Goal: Task Accomplishment & Management: Complete application form

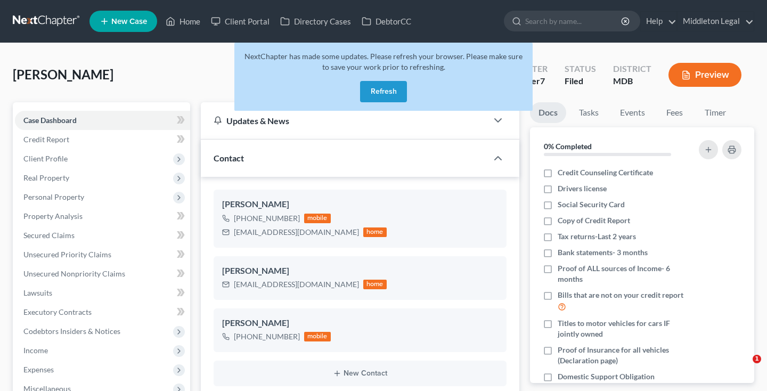
select select "3"
click at [43, 25] on link at bounding box center [47, 21] width 68 height 19
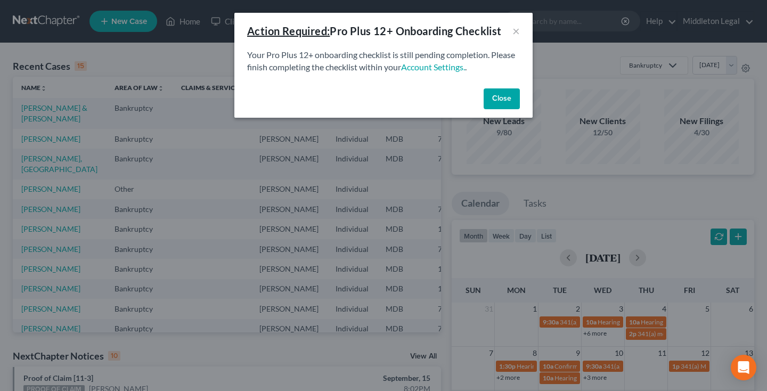
click at [520, 29] on div "Action Required: Pro Plus 12+ Onboarding Checklist ×" at bounding box center [383, 31] width 298 height 36
click at [518, 30] on button "×" at bounding box center [516, 31] width 7 height 13
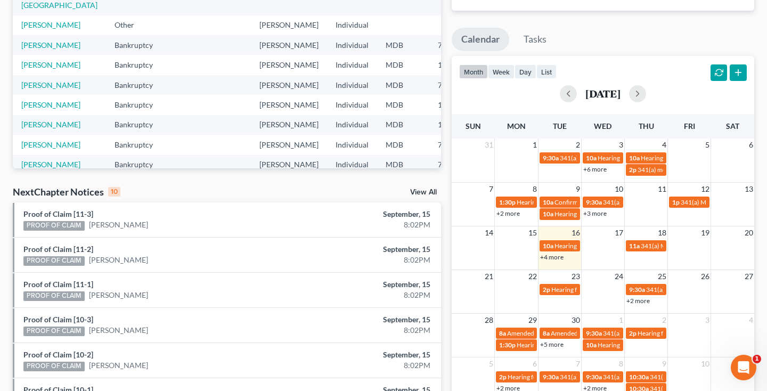
scroll to position [166, 0]
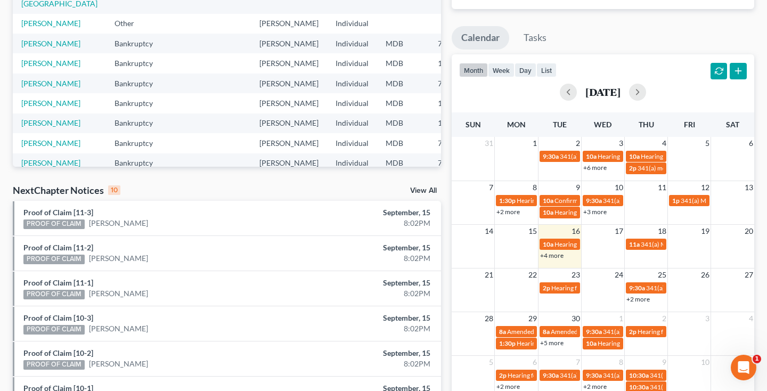
click at [555, 256] on link "+4 more" at bounding box center [551, 255] width 23 height 8
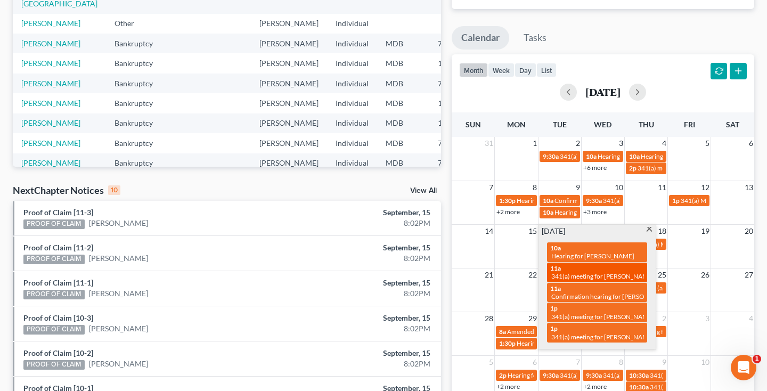
click at [608, 269] on div "11a 341(a) meeting for Jasmine Irving" at bounding box center [597, 272] width 94 height 17
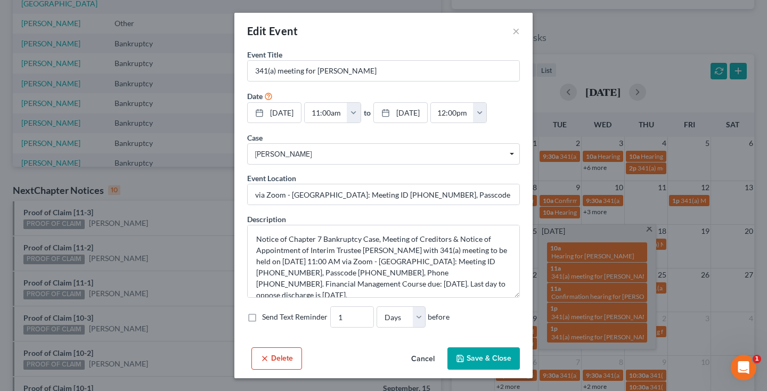
click at [429, 360] on button "Cancel" at bounding box center [423, 358] width 40 height 21
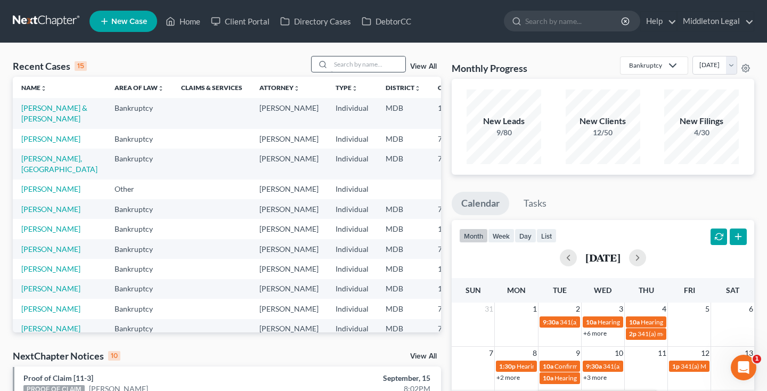
scroll to position [0, 0]
click at [360, 63] on input "search" at bounding box center [368, 63] width 75 height 15
type input "KYLE"
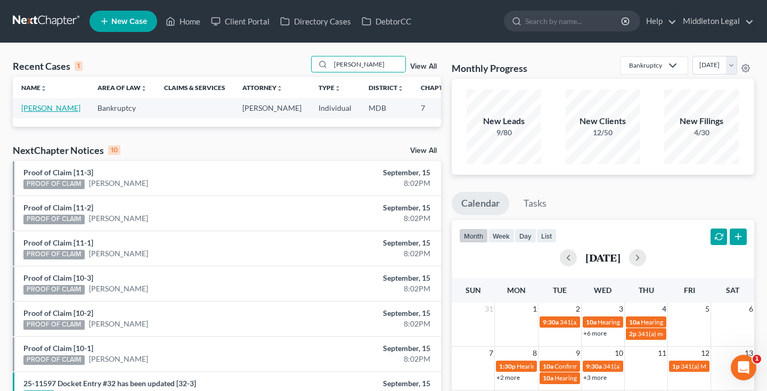
click at [36, 112] on link "[PERSON_NAME]" at bounding box center [50, 107] width 59 height 9
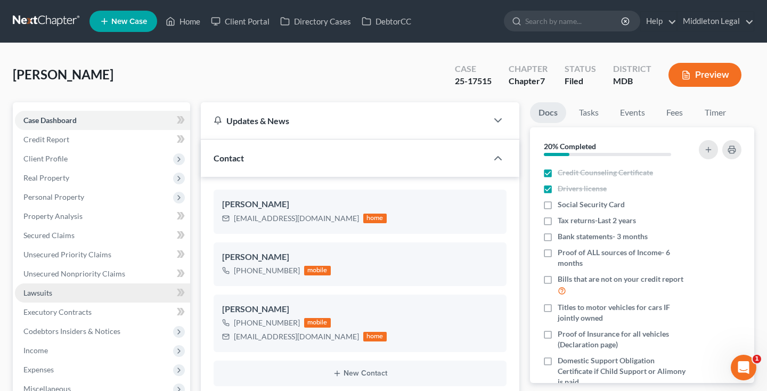
scroll to position [1362, 0]
click at [45, 295] on span "Lawsuits" at bounding box center [37, 292] width 29 height 9
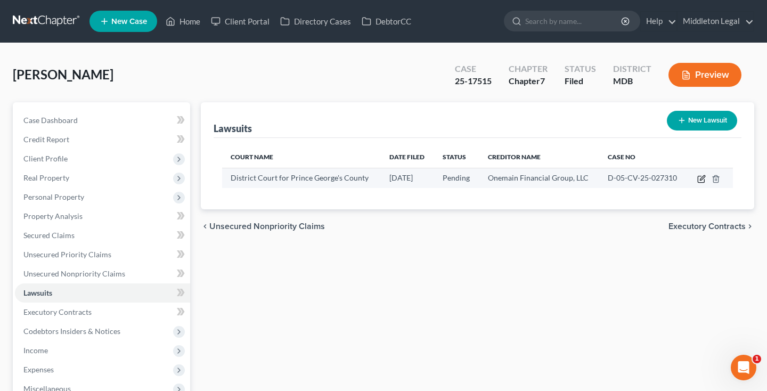
click at [700, 178] on icon "button" at bounding box center [701, 179] width 9 height 9
select select "21"
select select "0"
select select "4"
select select "48"
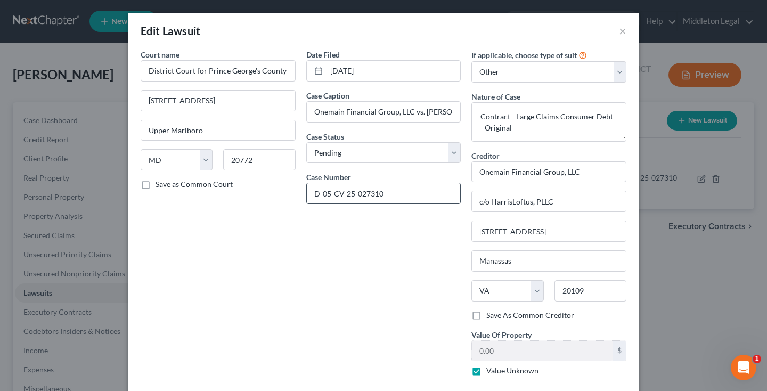
drag, startPoint x: 392, startPoint y: 195, endPoint x: 306, endPoint y: 196, distance: 85.2
click at [307, 196] on input "D-05-CV-25-027310" at bounding box center [384, 193] width 154 height 20
click at [625, 30] on button "×" at bounding box center [622, 31] width 7 height 13
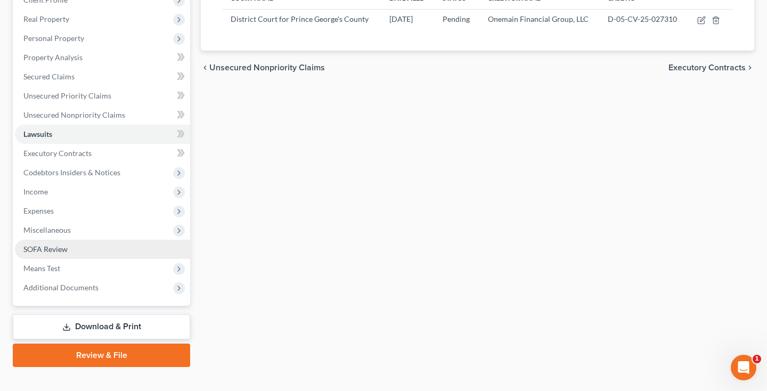
scroll to position [162, 0]
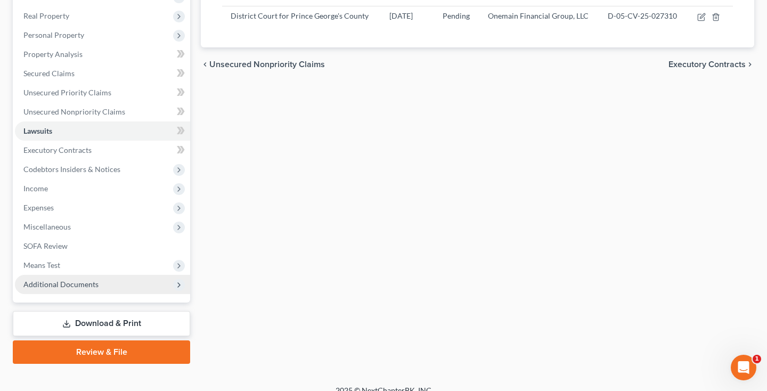
click at [78, 286] on span "Additional Documents" at bounding box center [60, 284] width 75 height 9
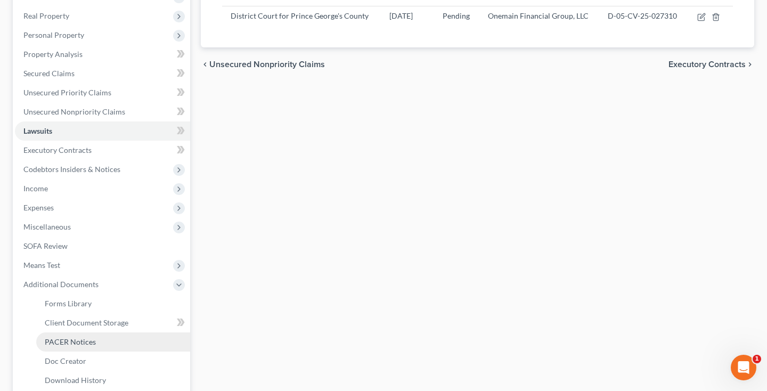
click at [75, 337] on span "PACER Notices" at bounding box center [70, 341] width 51 height 9
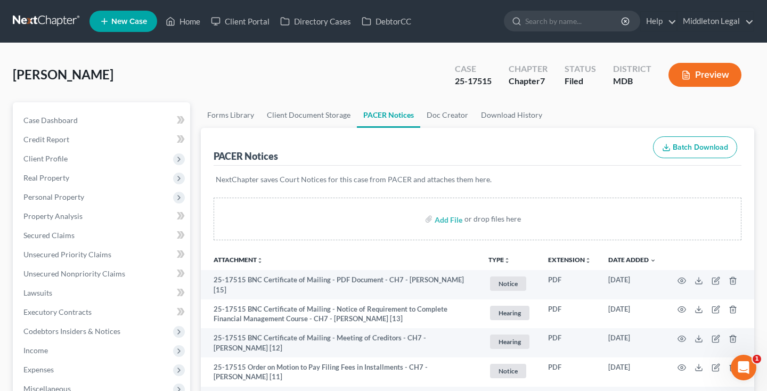
click at [31, 25] on link at bounding box center [47, 21] width 68 height 19
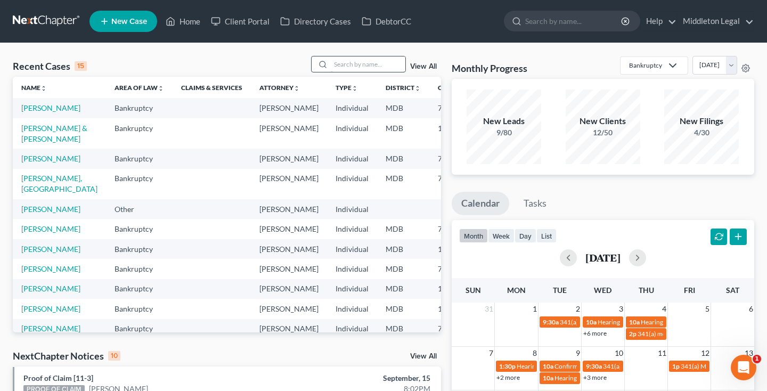
click at [348, 62] on input "search" at bounding box center [368, 63] width 75 height 15
type input "jasmine"
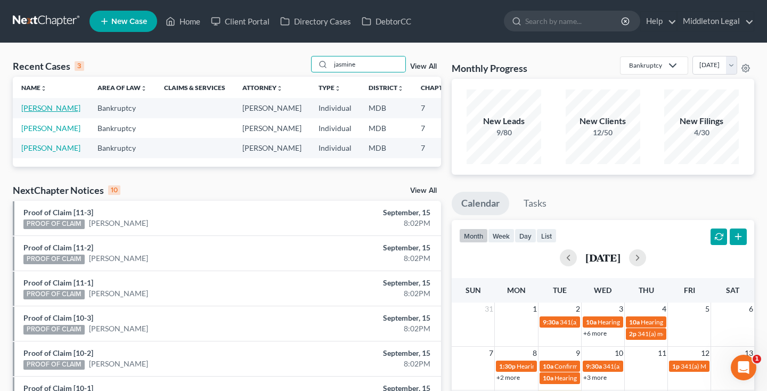
drag, startPoint x: 163, startPoint y: 90, endPoint x: 29, endPoint y: 118, distance: 137.2
click at [29, 112] on link "[PERSON_NAME]" at bounding box center [50, 107] width 59 height 9
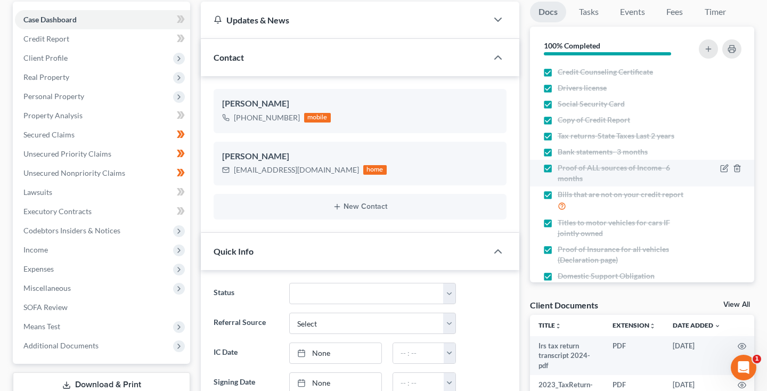
scroll to position [106, 0]
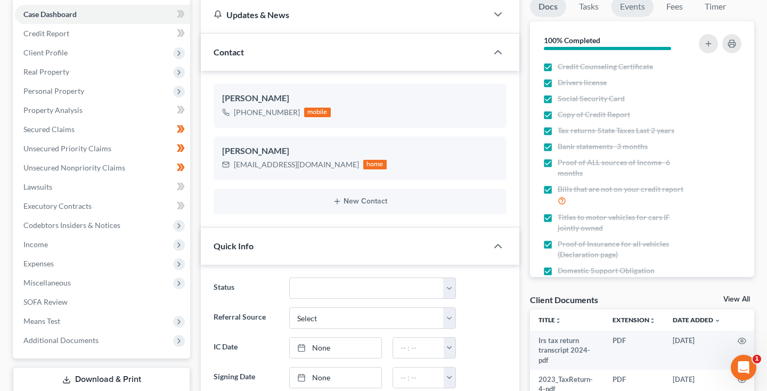
click at [631, 12] on link "Events" at bounding box center [633, 6] width 42 height 21
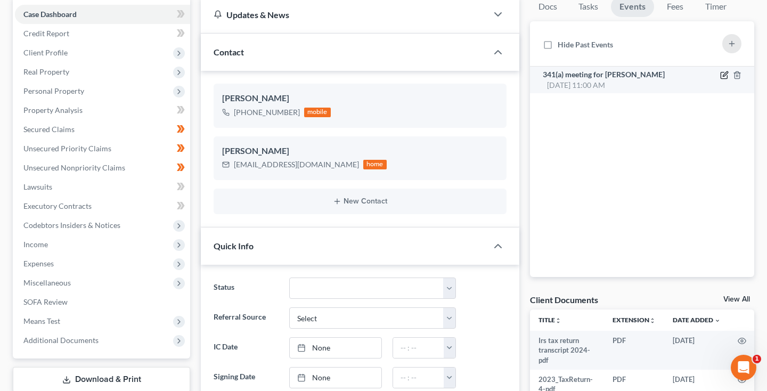
click at [725, 75] on icon "button" at bounding box center [725, 73] width 5 height 5
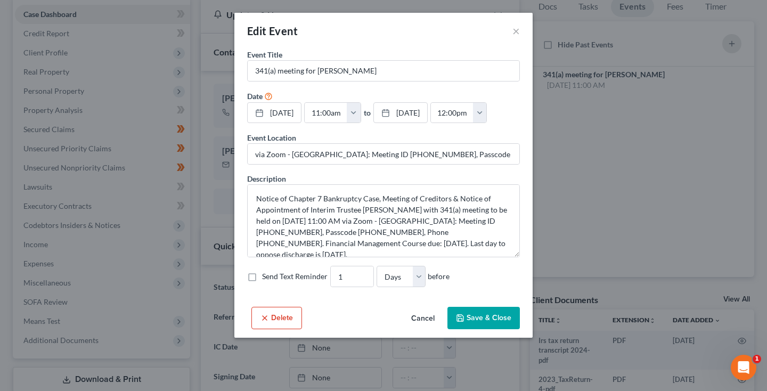
click at [425, 319] on button "Cancel" at bounding box center [423, 318] width 40 height 21
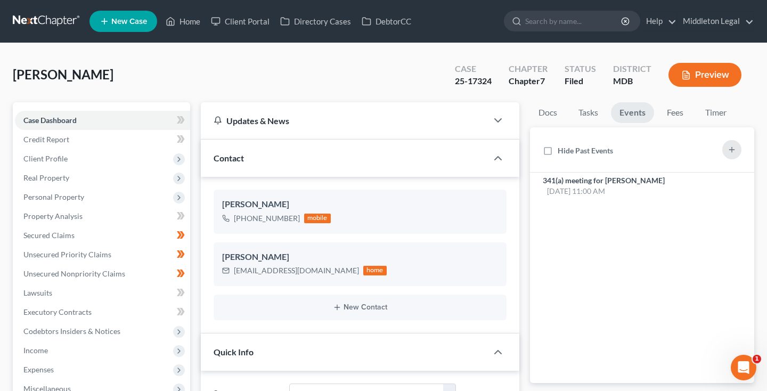
scroll to position [0, 0]
drag, startPoint x: 454, startPoint y: 80, endPoint x: 496, endPoint y: 80, distance: 42.1
click at [496, 80] on div "Case 25-17324" at bounding box center [473, 75] width 54 height 31
copy div "25-17324"
click at [50, 20] on link at bounding box center [47, 21] width 68 height 19
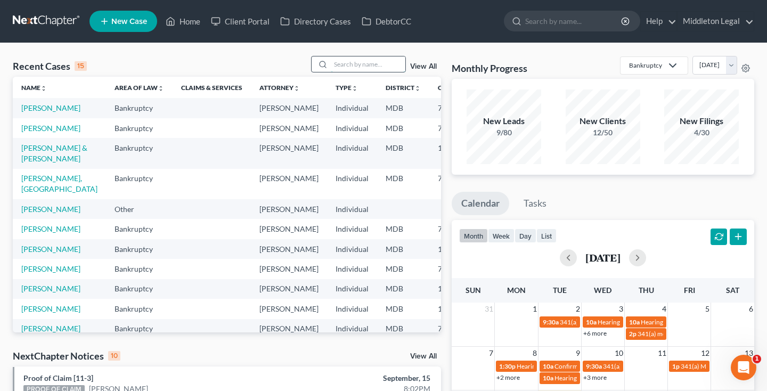
drag, startPoint x: 342, startPoint y: 70, endPoint x: 386, endPoint y: 62, distance: 44.5
click at [386, 62] on input "search" at bounding box center [368, 63] width 75 height 15
type input "kimberly"
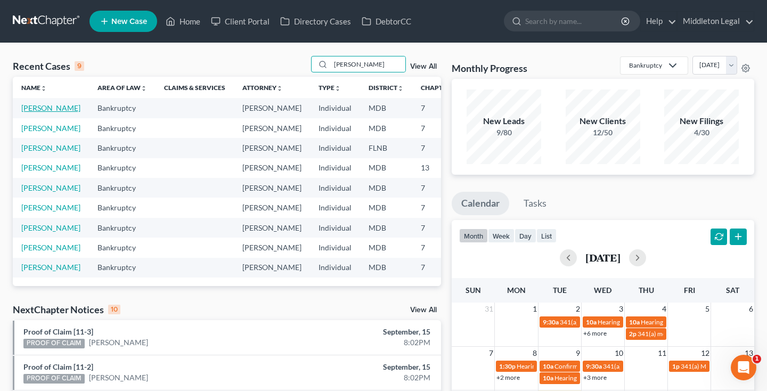
click at [39, 112] on link "[PERSON_NAME]" at bounding box center [50, 107] width 59 height 9
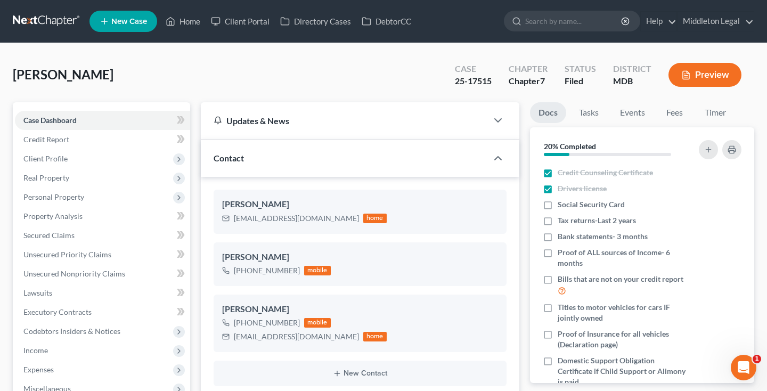
click at [61, 24] on link at bounding box center [47, 21] width 68 height 19
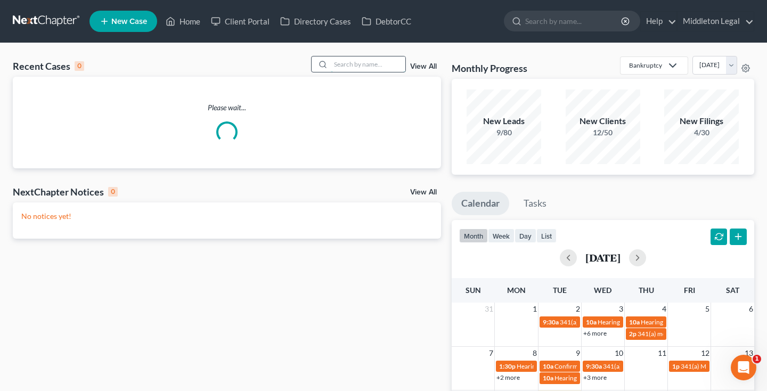
click at [362, 67] on input "search" at bounding box center [368, 63] width 75 height 15
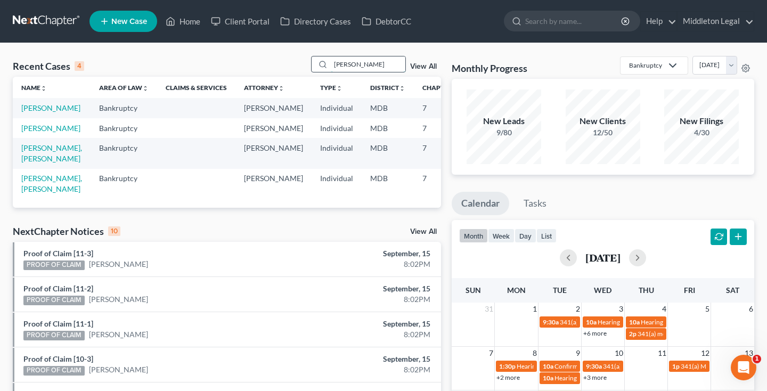
type input "[PERSON_NAME]"
drag, startPoint x: 362, startPoint y: 67, endPoint x: 34, endPoint y: 120, distance: 333.1
click at [34, 112] on link "[PERSON_NAME]" at bounding box center [50, 107] width 59 height 9
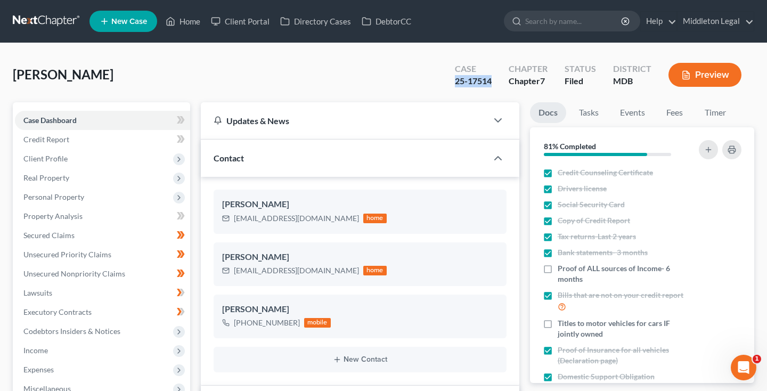
drag, startPoint x: 493, startPoint y: 45, endPoint x: 497, endPoint y: 77, distance: 32.7
click at [497, 77] on div "Case 25-17514" at bounding box center [473, 75] width 54 height 31
copy div "25-17514"
click at [51, 21] on link at bounding box center [47, 21] width 68 height 19
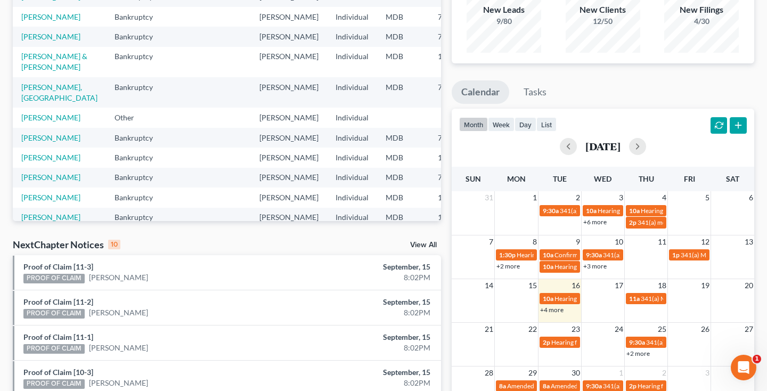
scroll to position [137, 0]
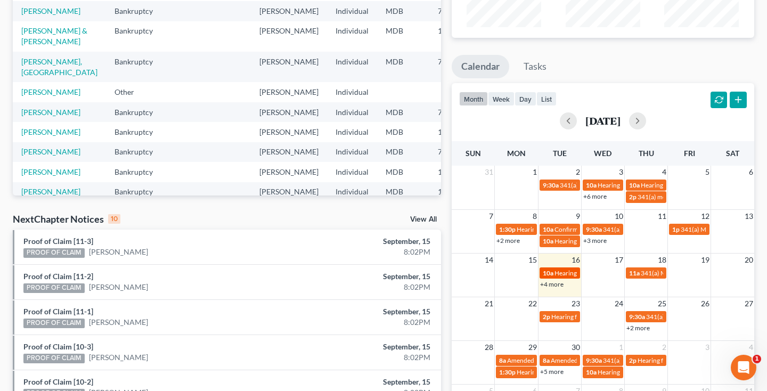
click at [555, 272] on span "Hearing for [PERSON_NAME]" at bounding box center [596, 273] width 83 height 8
select select "Days"
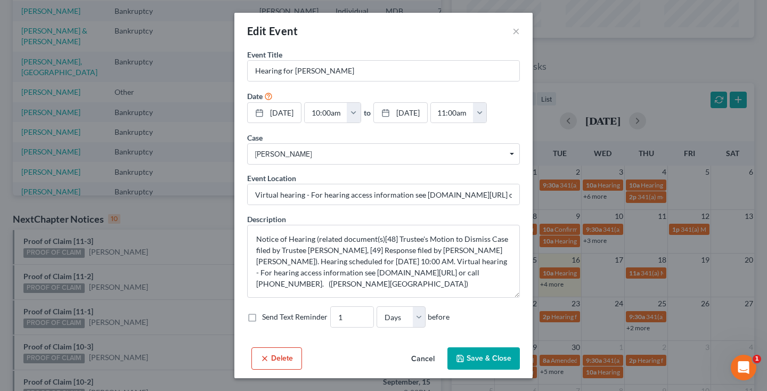
click at [417, 356] on button "Cancel" at bounding box center [423, 358] width 40 height 21
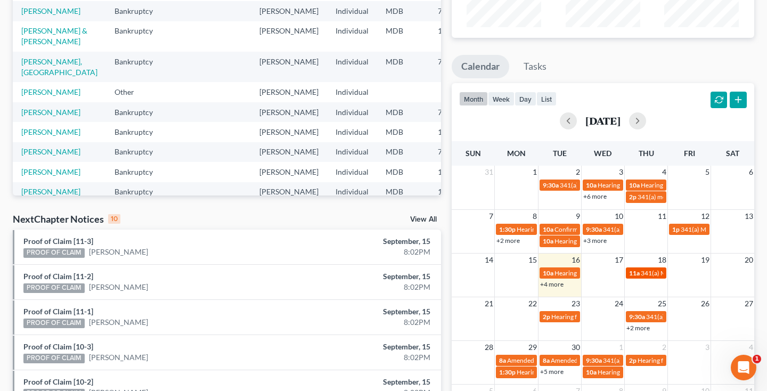
click at [648, 273] on span "341(a) Meeting for Celina Dixon" at bounding box center [692, 273] width 103 height 8
select select "Days"
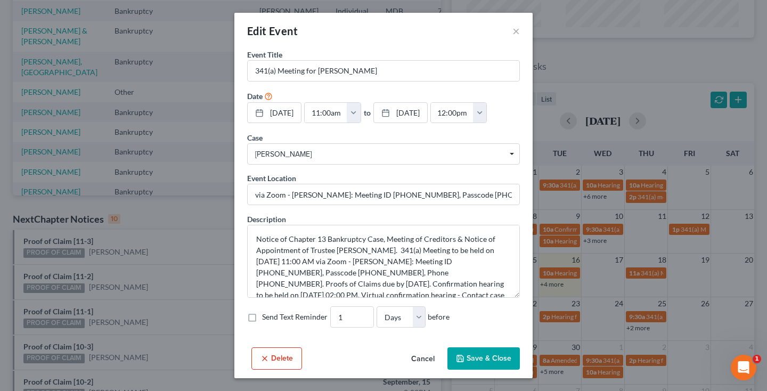
click at [421, 358] on button "Cancel" at bounding box center [423, 358] width 40 height 21
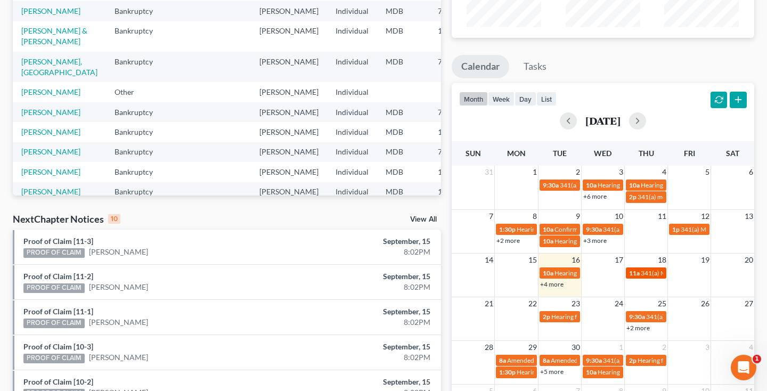
click at [658, 272] on span "341(a) Meeting for Celina Dixon" at bounding box center [692, 273] width 103 height 8
select select "Days"
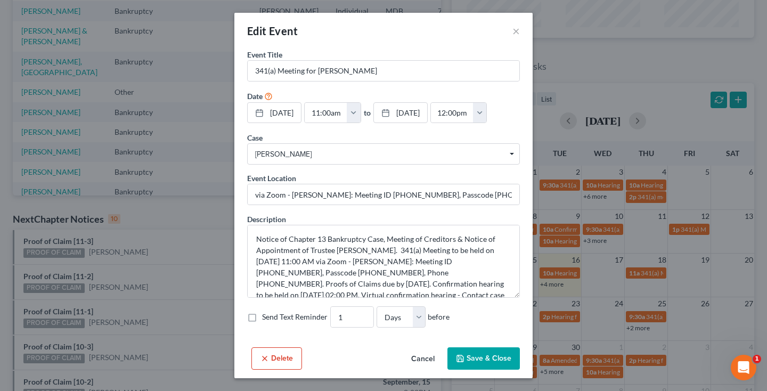
click at [287, 358] on button "Delete" at bounding box center [276, 358] width 51 height 22
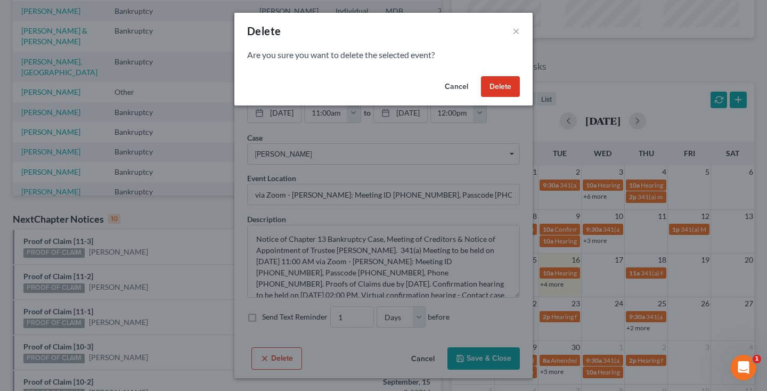
click at [502, 90] on button "Delete" at bounding box center [500, 86] width 39 height 21
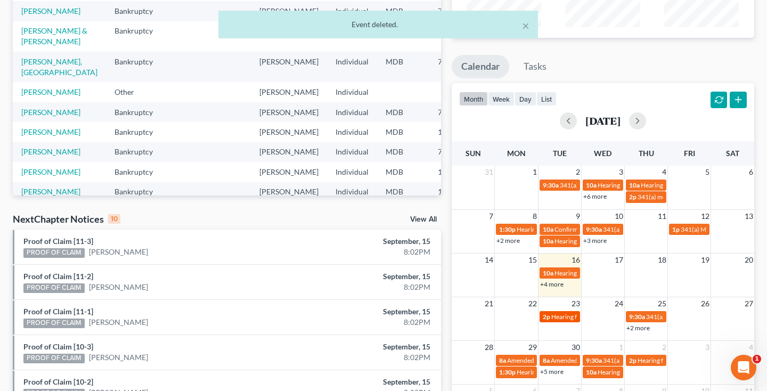
click at [561, 320] on link "2p Hearing for Tamar Goodson" at bounding box center [560, 316] width 40 height 11
select select "Days"
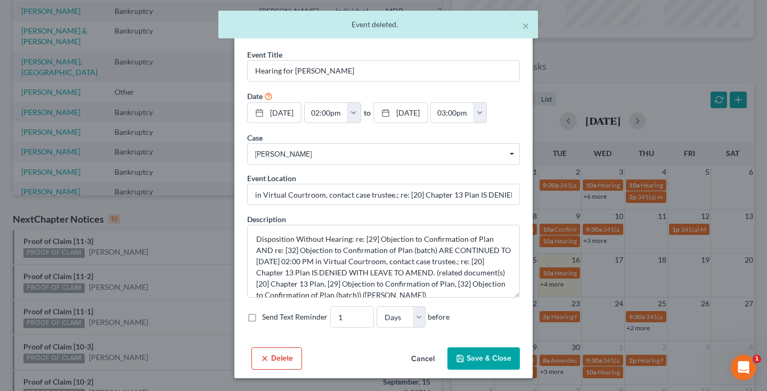
click at [431, 362] on button "Cancel" at bounding box center [423, 358] width 40 height 21
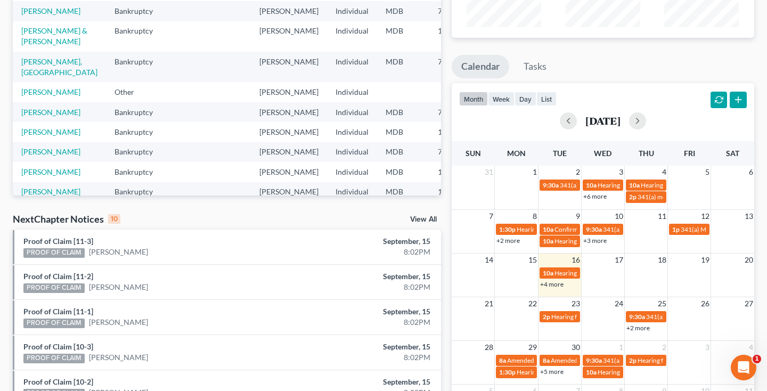
click at [637, 326] on link "+2 more" at bounding box center [638, 328] width 23 height 8
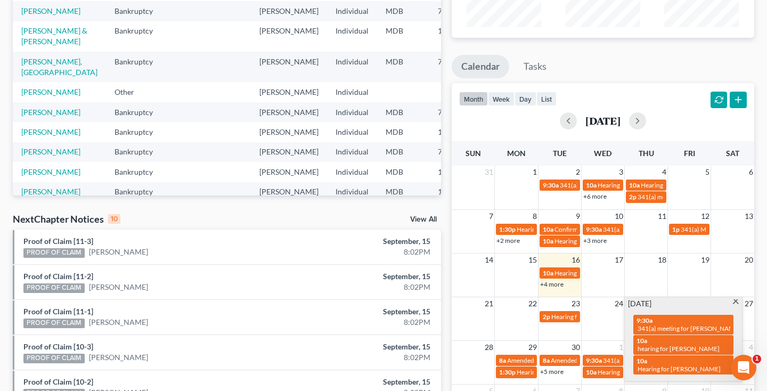
click at [737, 302] on span at bounding box center [736, 302] width 8 height 7
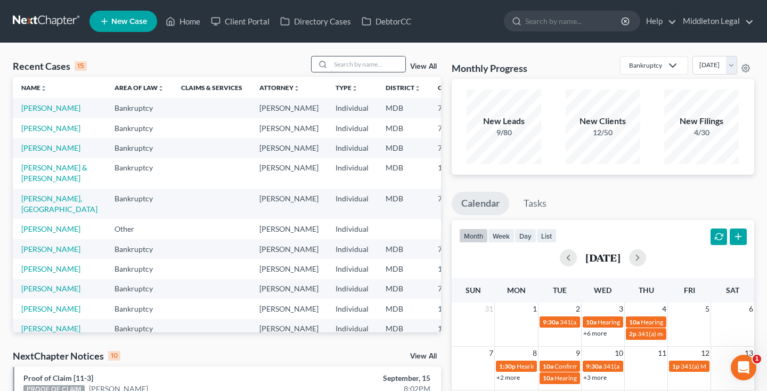
scroll to position [0, 0]
click at [379, 66] on input "search" at bounding box center [368, 63] width 75 height 15
type input "beatrice aiken"
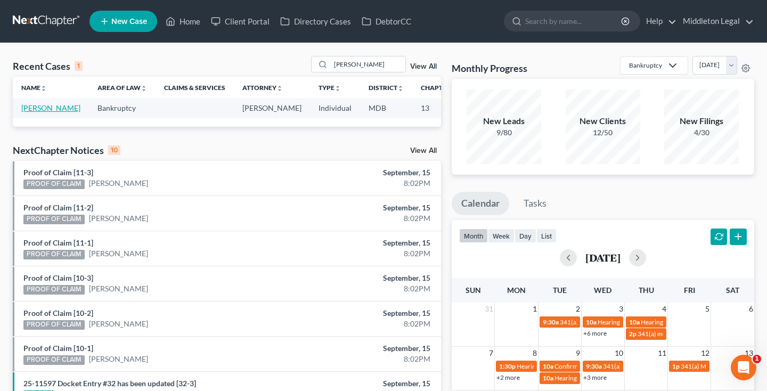
click at [31, 112] on link "[PERSON_NAME]" at bounding box center [50, 107] width 59 height 9
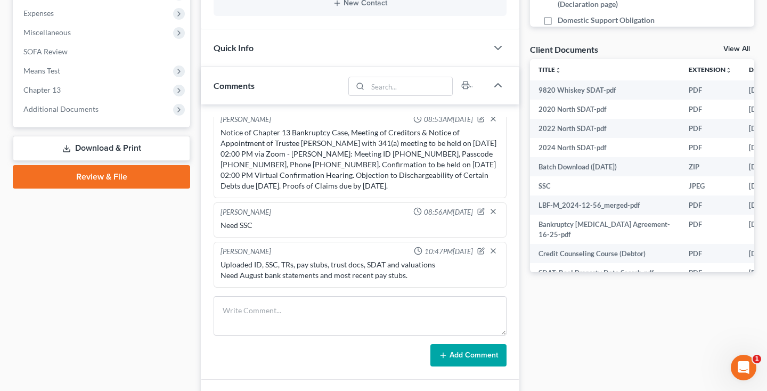
scroll to position [400, 0]
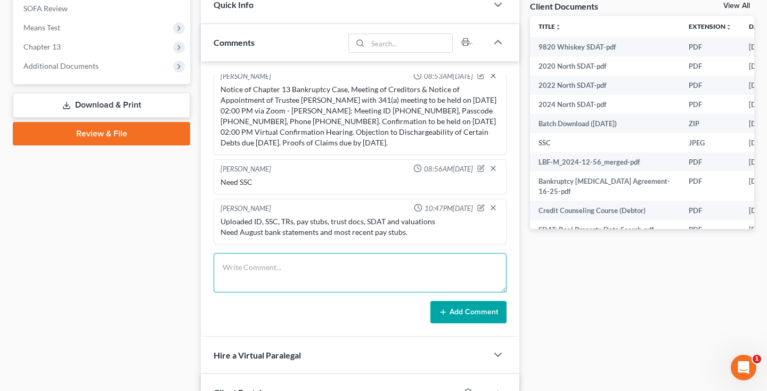
click at [275, 270] on textarea at bounding box center [360, 272] width 293 height 39
type textarea "NewRez Arrears $2,913.12 3607 Violetwood Pl"
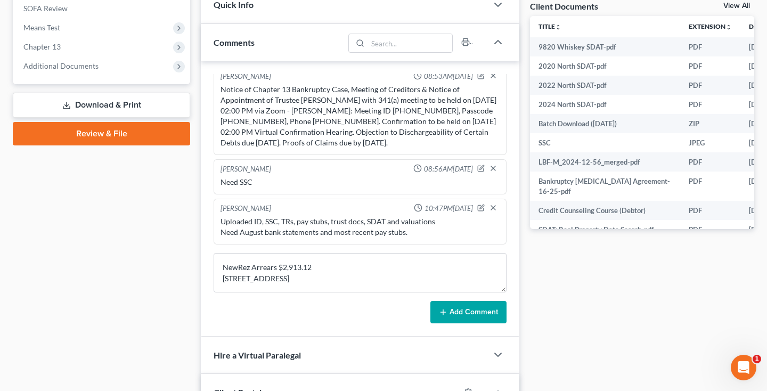
click at [475, 318] on button "Add Comment" at bounding box center [468, 312] width 76 height 22
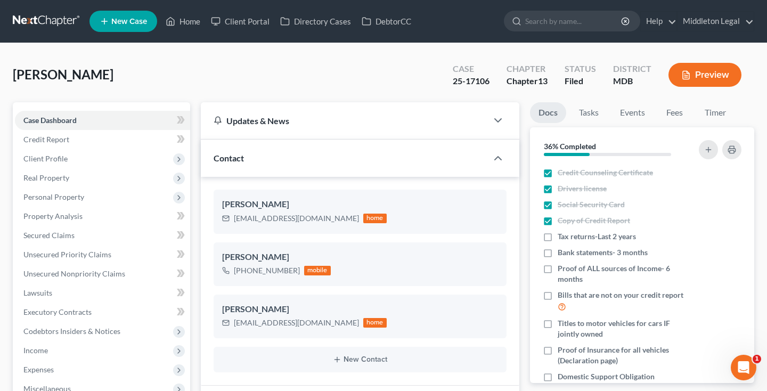
scroll to position [0, 0]
click at [68, 22] on link at bounding box center [47, 21] width 68 height 19
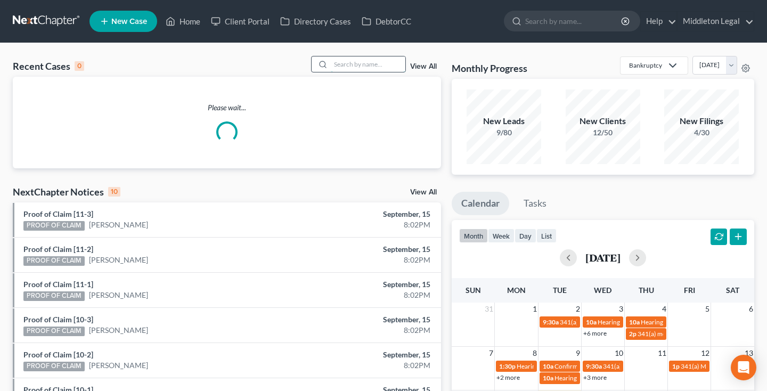
click at [377, 67] on input "search" at bounding box center [368, 63] width 75 height 15
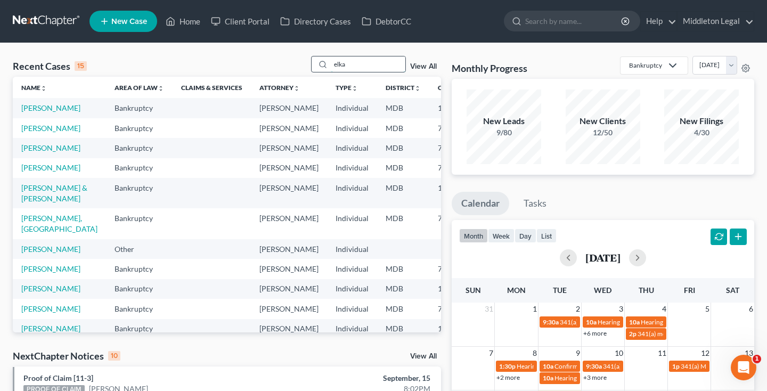
type input "elka"
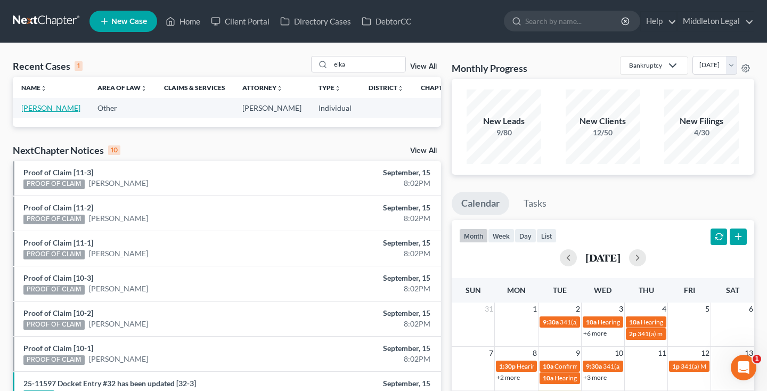
click at [24, 112] on link "[PERSON_NAME]" at bounding box center [50, 107] width 59 height 9
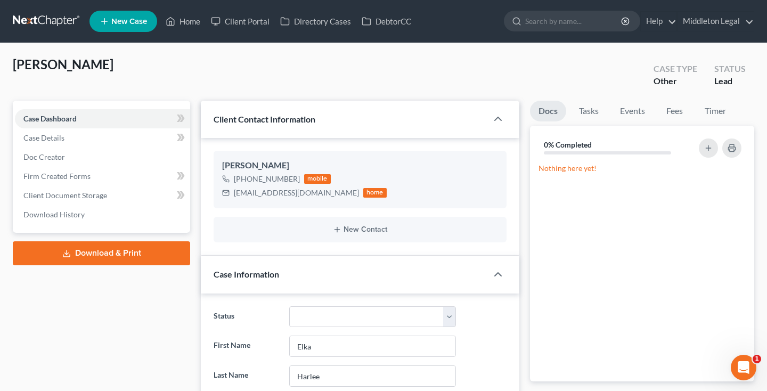
click at [116, 23] on span "New Case" at bounding box center [129, 22] width 36 height 8
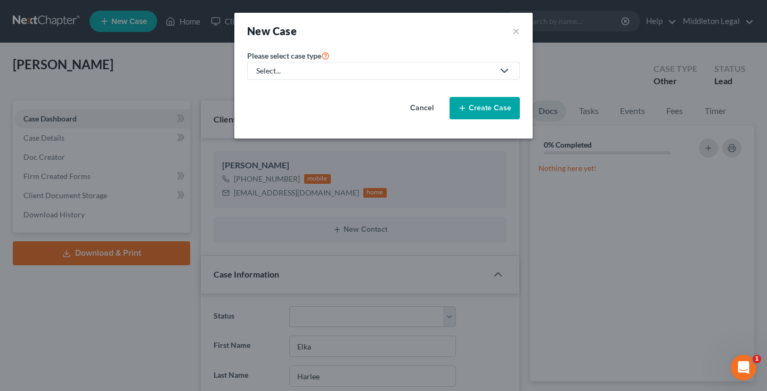
click at [292, 73] on div "Select..." at bounding box center [375, 71] width 238 height 11
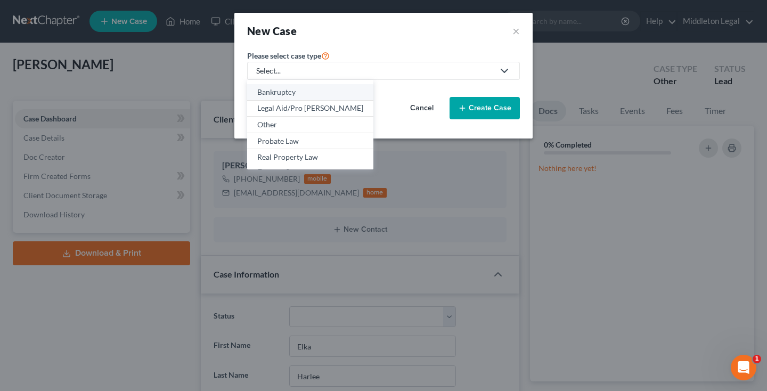
click at [284, 92] on div "Bankruptcy" at bounding box center [310, 92] width 106 height 11
select select "38"
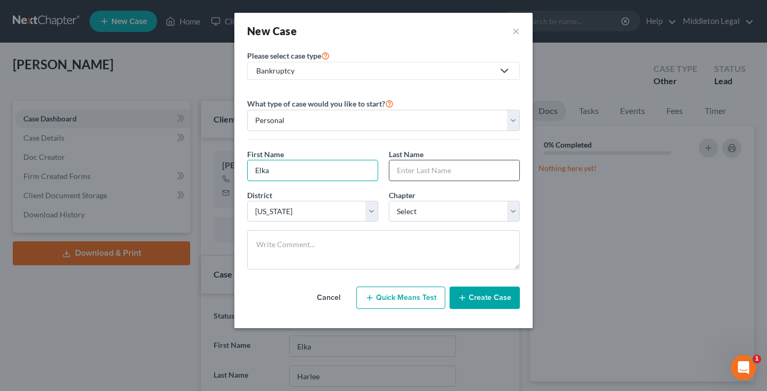
type input "Elka"
type input "Harlee"
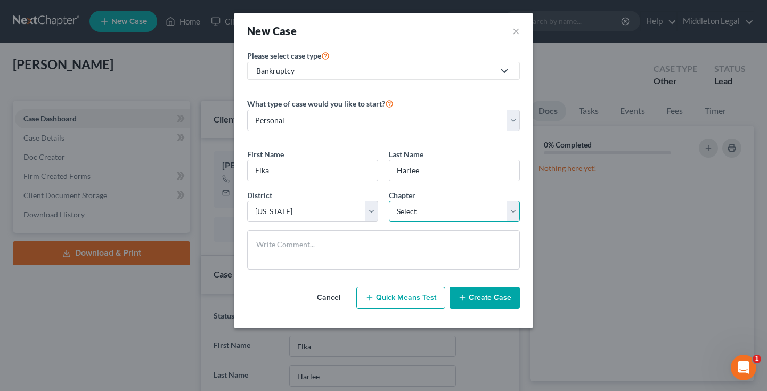
select select "0"
click at [368, 255] on textarea at bounding box center [383, 249] width 273 height 39
type textarea "ARAG"
click at [479, 306] on button "Create Case" at bounding box center [485, 298] width 70 height 22
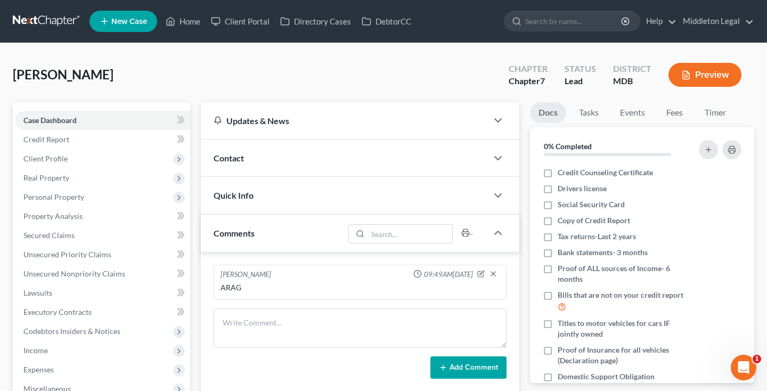
click at [491, 159] on div at bounding box center [503, 158] width 32 height 21
click at [498, 159] on polyline "button" at bounding box center [498, 158] width 6 height 3
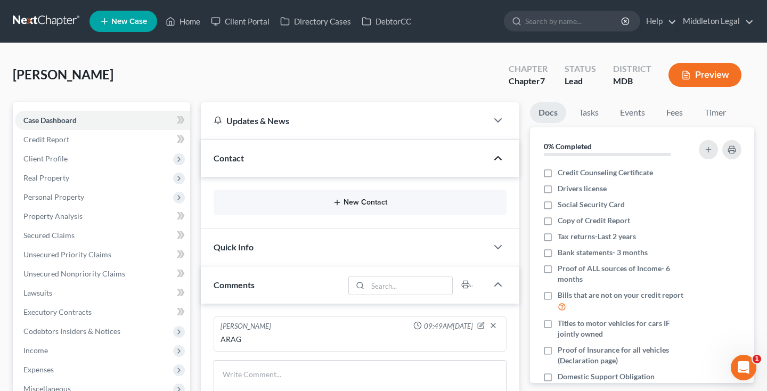
click at [379, 201] on button "New Contact" at bounding box center [360, 202] width 276 height 9
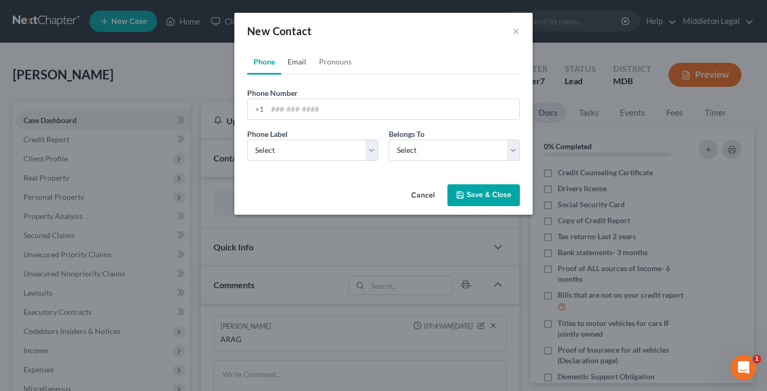
click at [298, 66] on link "Email" at bounding box center [296, 62] width 31 height 26
paste input "[EMAIL_ADDRESS][DOMAIN_NAME]"
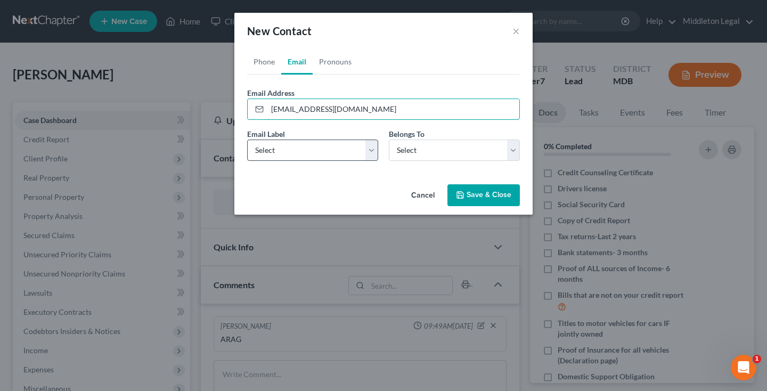
type input "[EMAIL_ADDRESS][DOMAIN_NAME]"
select select "0"
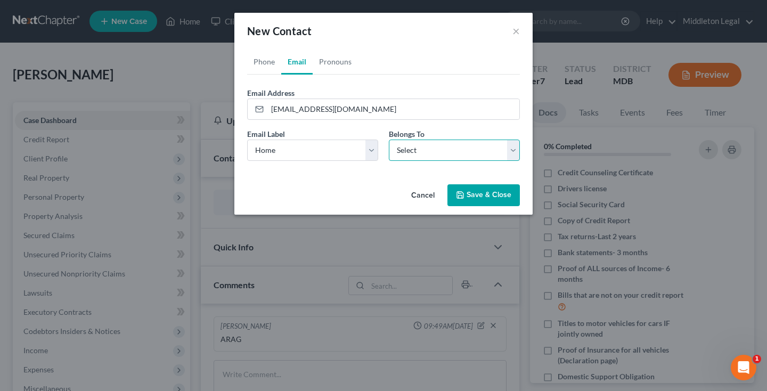
select select "0"
click at [478, 192] on button "Save & Close" at bounding box center [484, 195] width 72 height 22
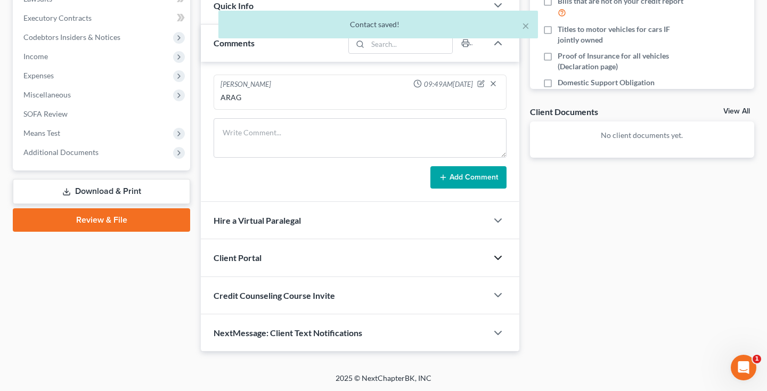
scroll to position [294, 0]
click at [501, 257] on icon "button" at bounding box center [498, 258] width 13 height 13
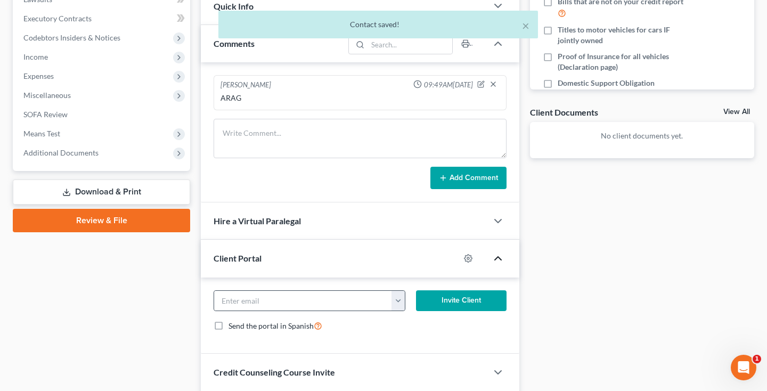
click at [402, 302] on button "button" at bounding box center [398, 301] width 13 height 20
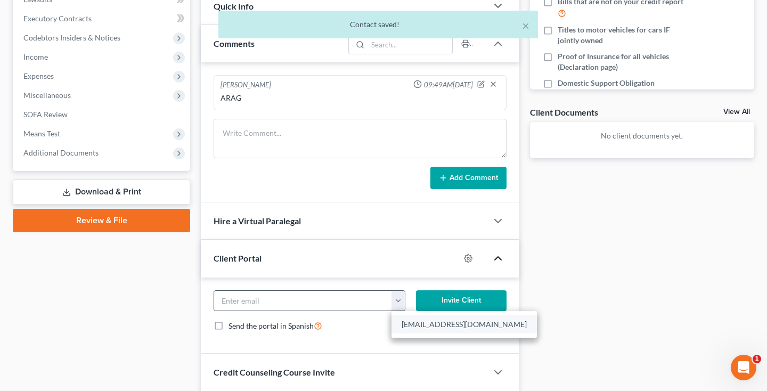
click at [412, 321] on link "[EMAIL_ADDRESS][DOMAIN_NAME]" at bounding box center [464, 324] width 145 height 18
type input "[EMAIL_ADDRESS][DOMAIN_NAME]"
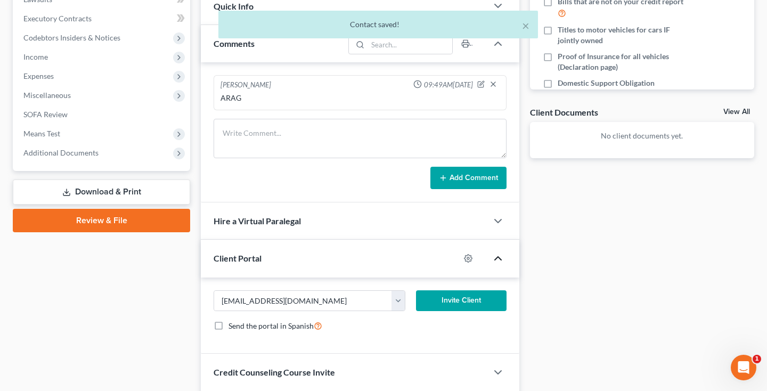
click at [452, 306] on button "Invite Client" at bounding box center [461, 300] width 91 height 21
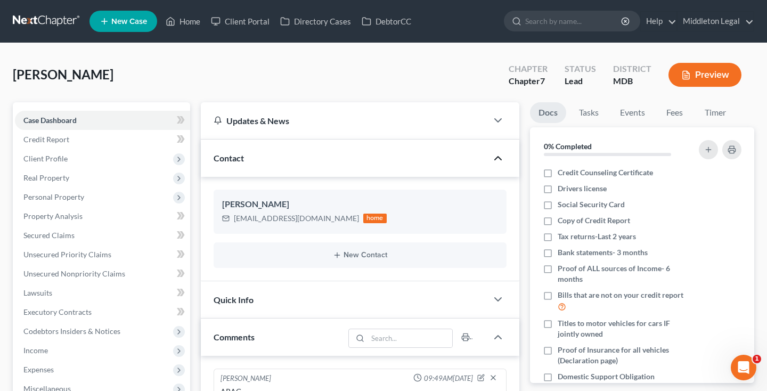
scroll to position [0, 0]
click at [52, 21] on link at bounding box center [47, 21] width 68 height 19
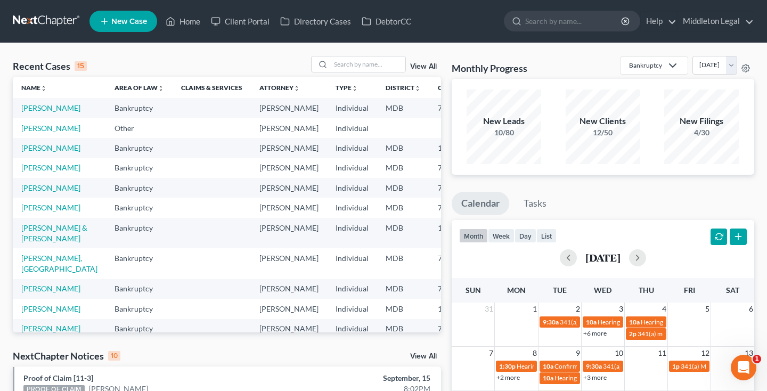
click at [421, 68] on link "View All" at bounding box center [423, 66] width 27 height 7
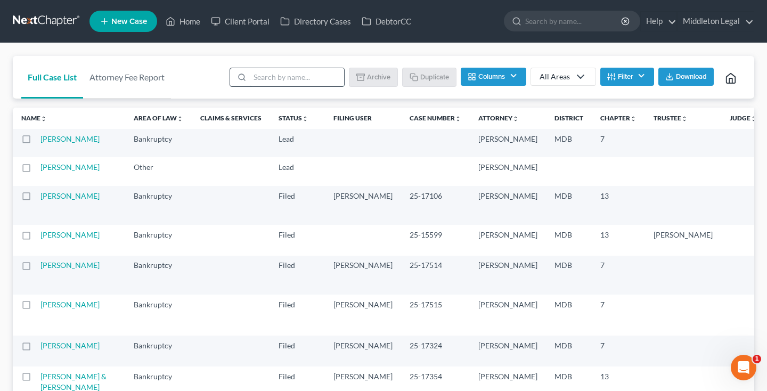
click at [292, 81] on input "search" at bounding box center [297, 77] width 94 height 18
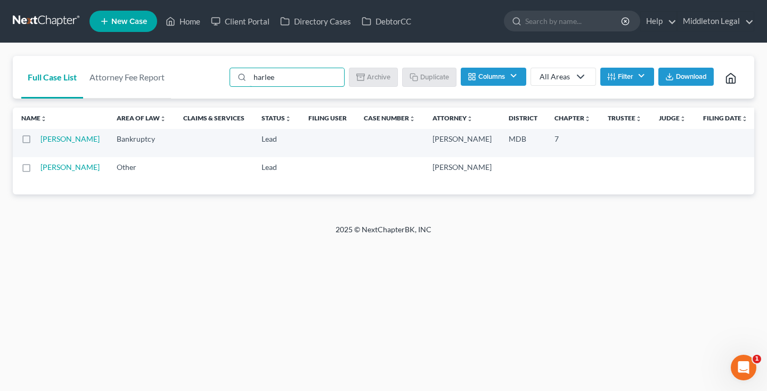
type input "Harley"
drag, startPoint x: 265, startPoint y: 96, endPoint x: 25, endPoint y: 170, distance: 251.4
click at [36, 170] on label at bounding box center [36, 170] width 0 height 0
click at [40, 169] on input "checkbox" at bounding box center [43, 165] width 7 height 7
checkbox input "true"
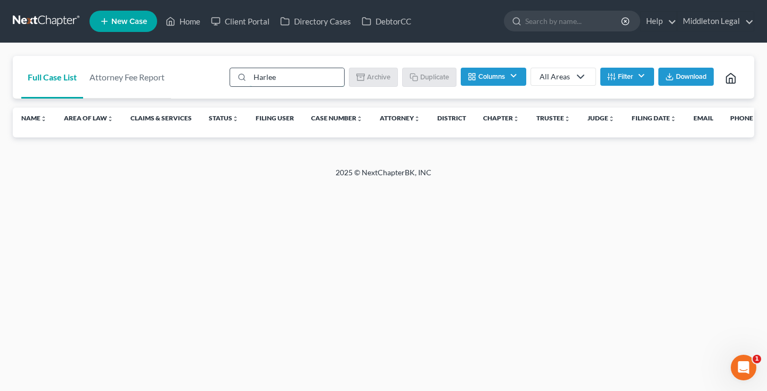
type input "Harlee"
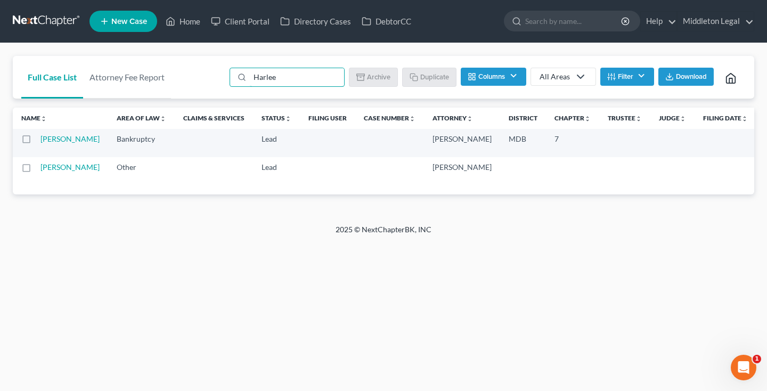
click at [36, 170] on label at bounding box center [36, 170] width 0 height 0
click at [40, 169] on input "checkbox" at bounding box center [43, 165] width 7 height 7
click at [386, 75] on button "Archive" at bounding box center [375, 77] width 48 height 18
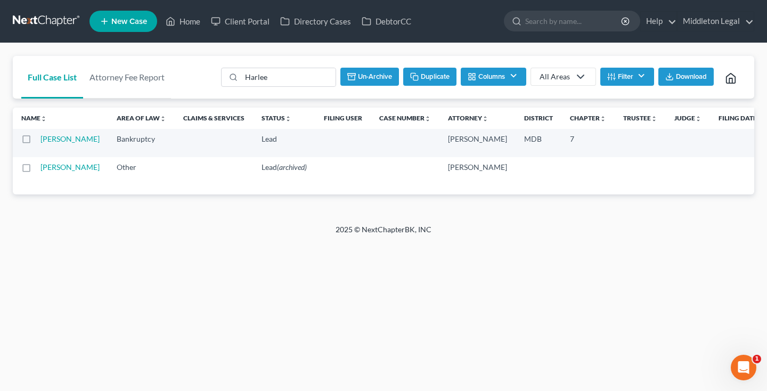
checkbox input "false"
click at [50, 143] on link "[PERSON_NAME]" at bounding box center [69, 138] width 59 height 9
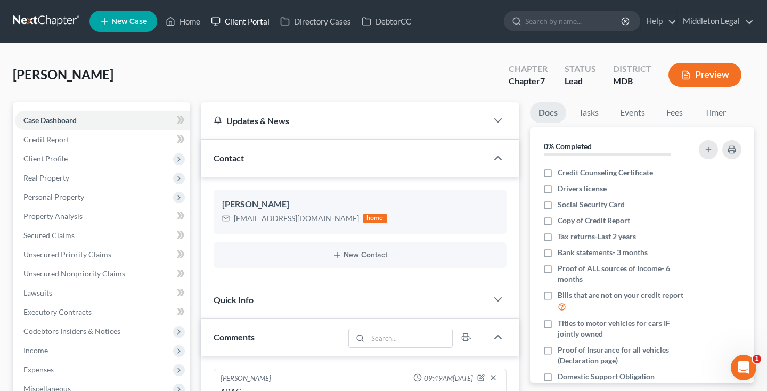
click at [265, 19] on link "Client Portal" at bounding box center [240, 21] width 69 height 19
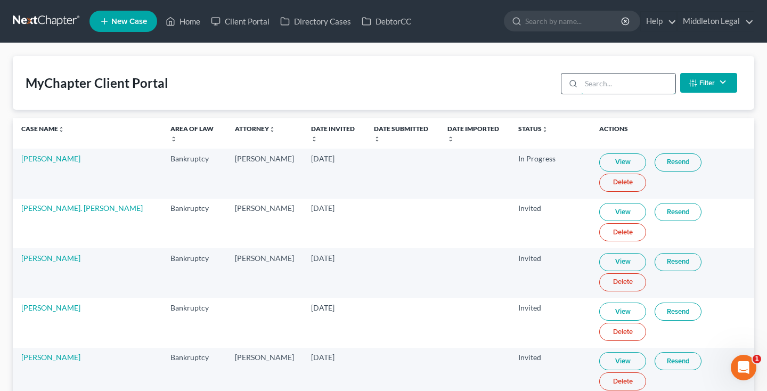
click at [606, 86] on input "search" at bounding box center [628, 84] width 94 height 20
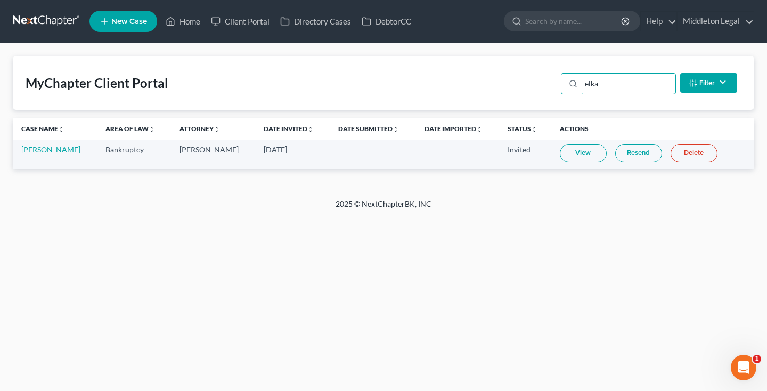
type input "elka"
click at [637, 156] on link "Resend" at bounding box center [638, 153] width 47 height 18
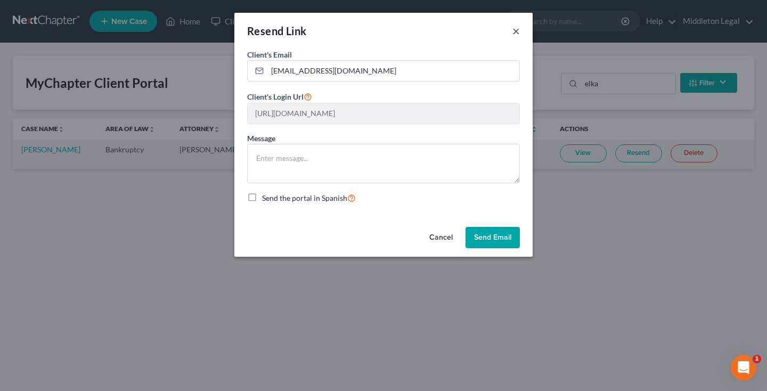
click at [517, 32] on button "×" at bounding box center [516, 31] width 7 height 13
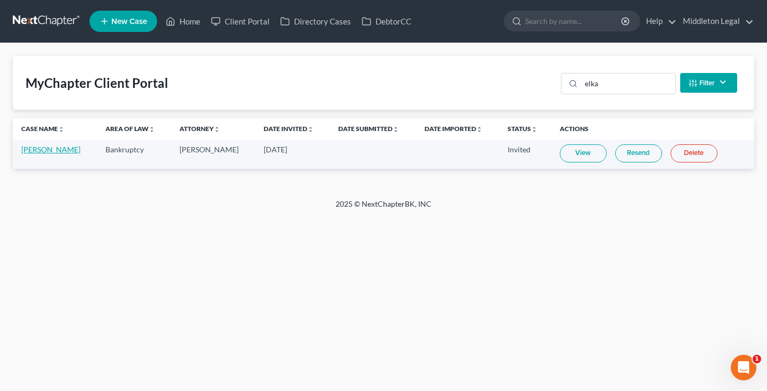
click at [45, 152] on link "[PERSON_NAME]" at bounding box center [50, 149] width 59 height 9
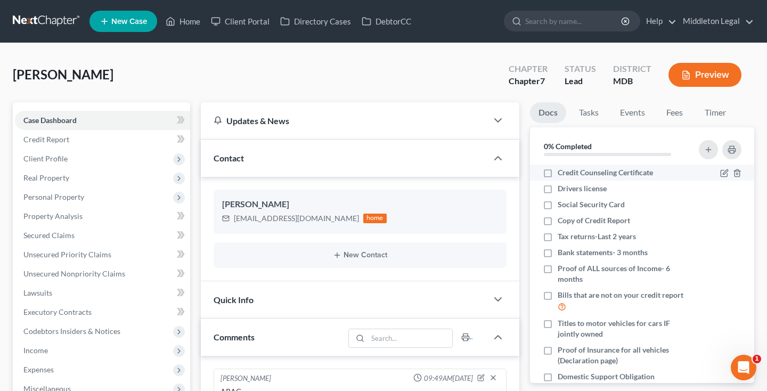
click at [558, 171] on label "Credit Counseling Certificate" at bounding box center [605, 172] width 95 height 11
click at [562, 171] on input "Credit Counseling Certificate" at bounding box center [565, 170] width 7 height 7
checkbox input "true"
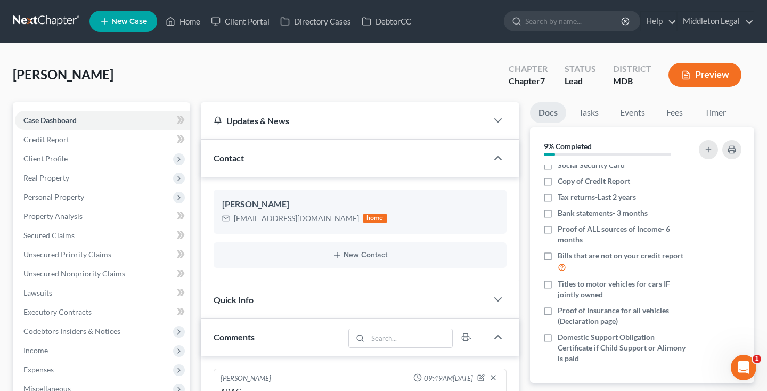
scroll to position [330, 0]
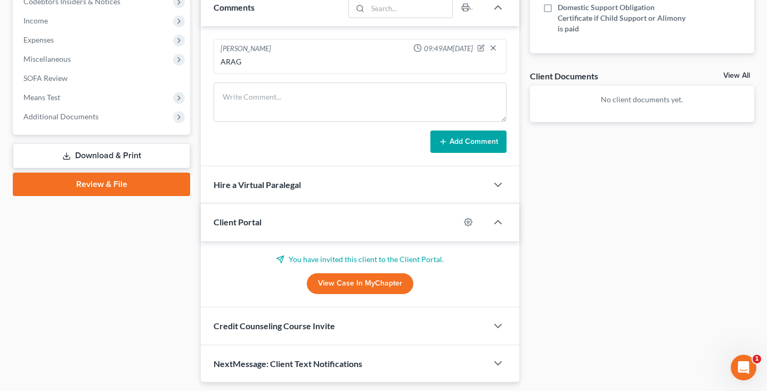
click at [735, 74] on link "View All" at bounding box center [736, 75] width 27 height 7
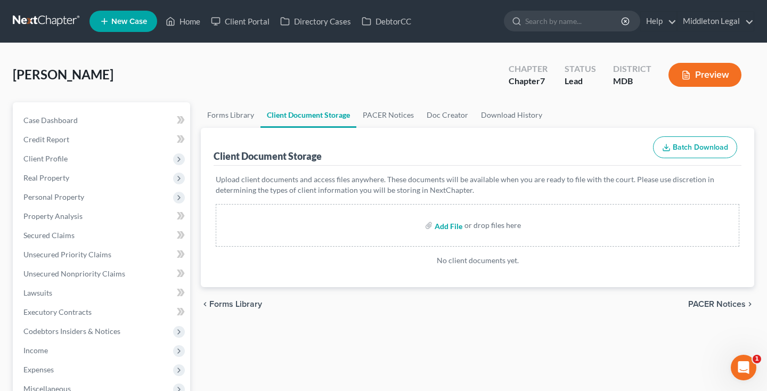
click at [447, 227] on input "file" at bounding box center [448, 225] width 26 height 19
type input "C:\fakepath\Elka_Harlee_Certificate.pdf"
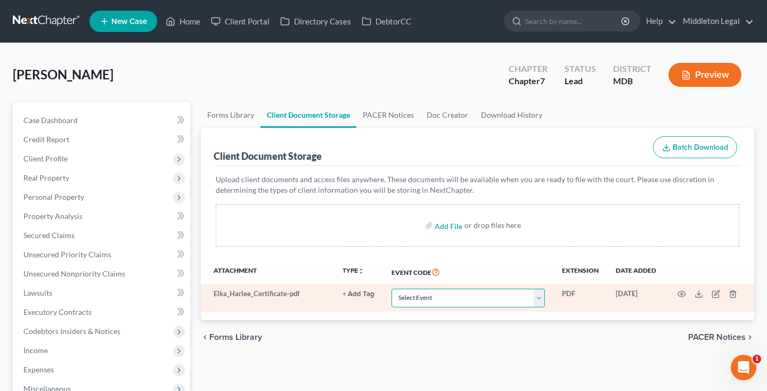
select select "14"
